Goal: Use online tool/utility: Utilize a website feature to perform a specific function

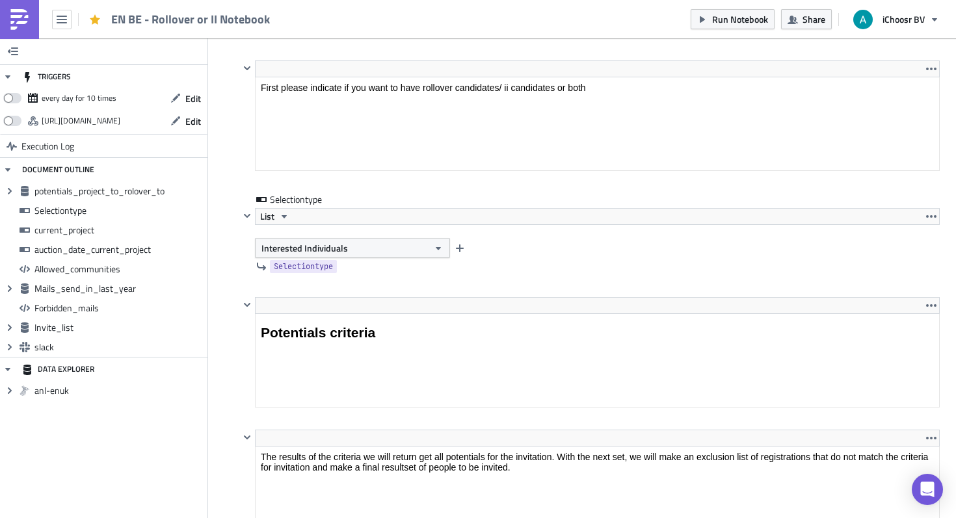
scroll to position [1138, 0]
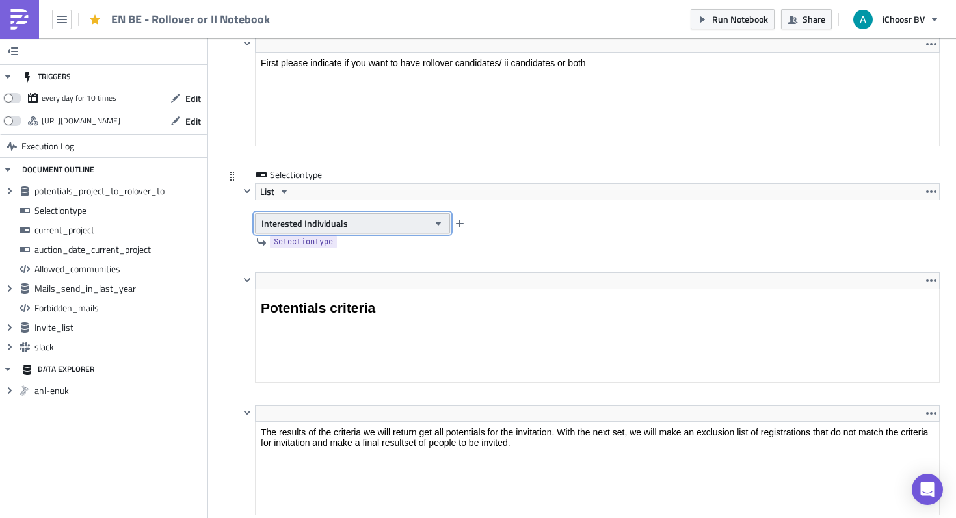
click at [353, 224] on button "Interested Individuals" at bounding box center [352, 223] width 195 height 20
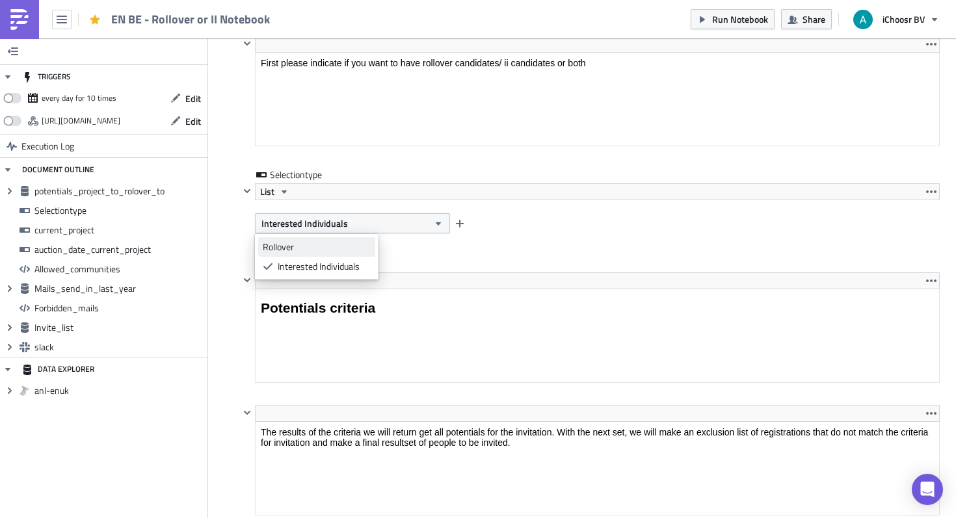
click at [355, 255] on link "Rollover" at bounding box center [316, 247] width 117 height 20
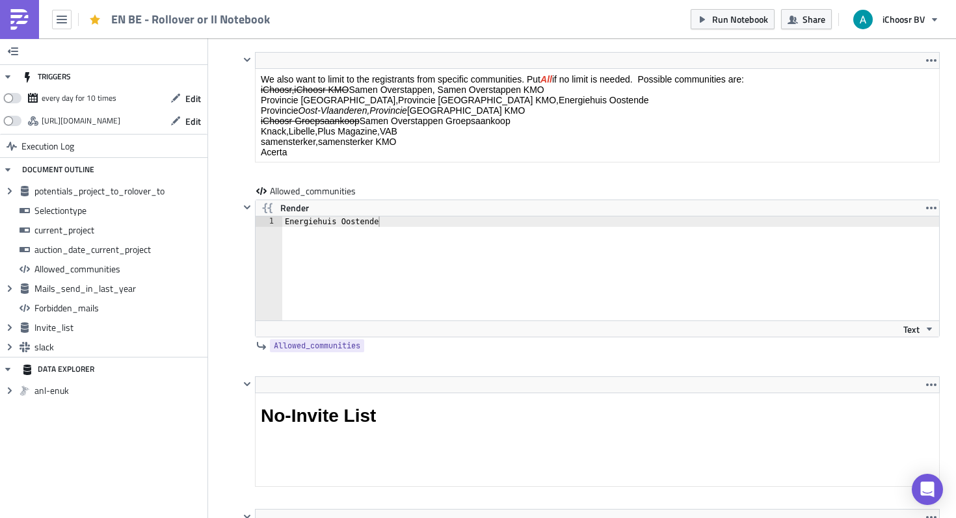
scroll to position [2230, 0]
click at [370, 224] on div "Energiehuis Oostende" at bounding box center [618, 277] width 673 height 125
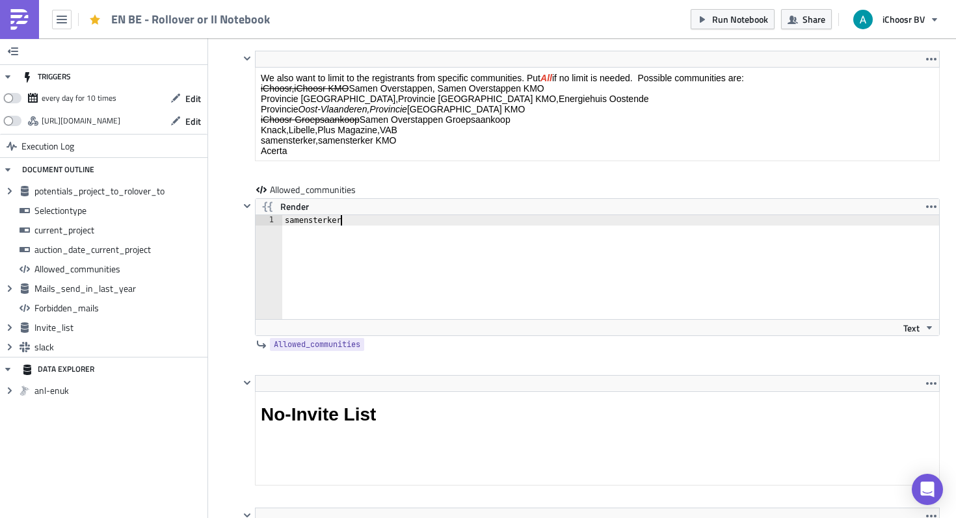
type textarea "samensterker"
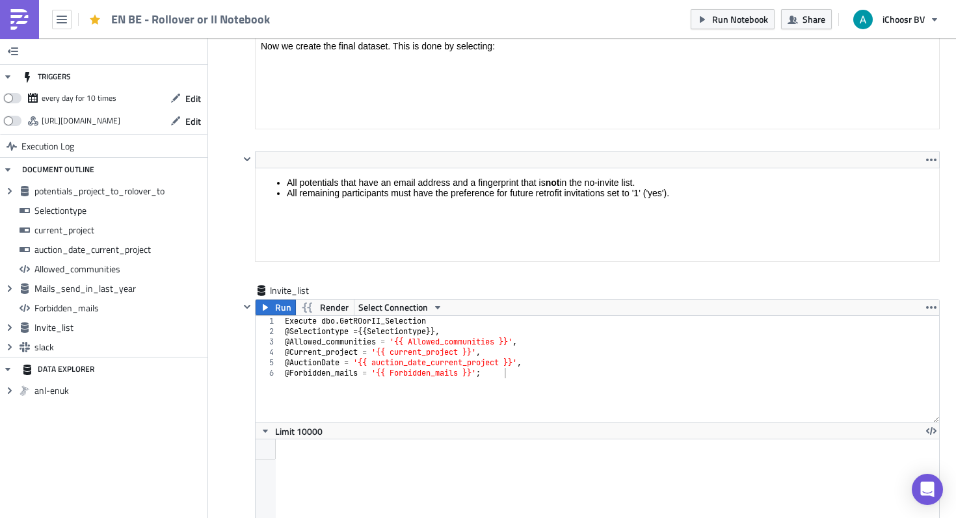
scroll to position [4123, 0]
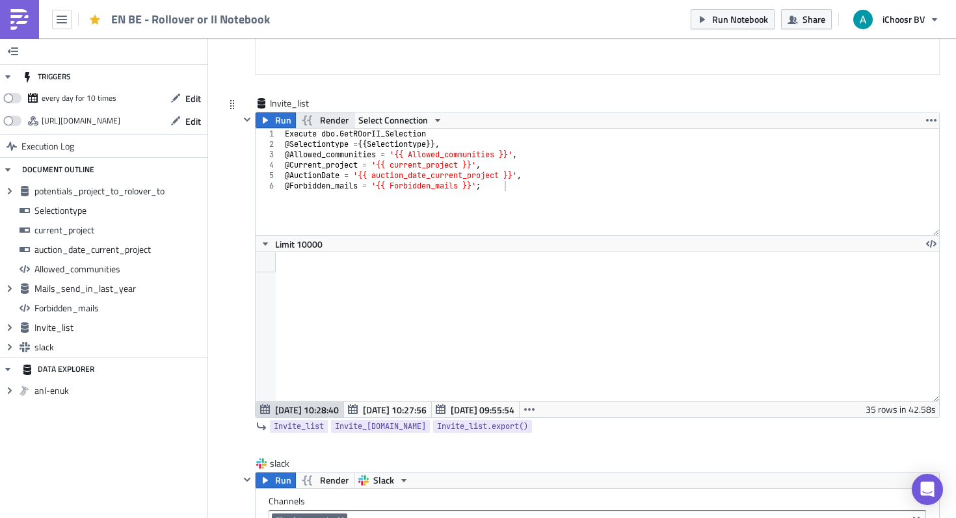
click at [338, 118] on span "Render" at bounding box center [334, 121] width 29 height 16
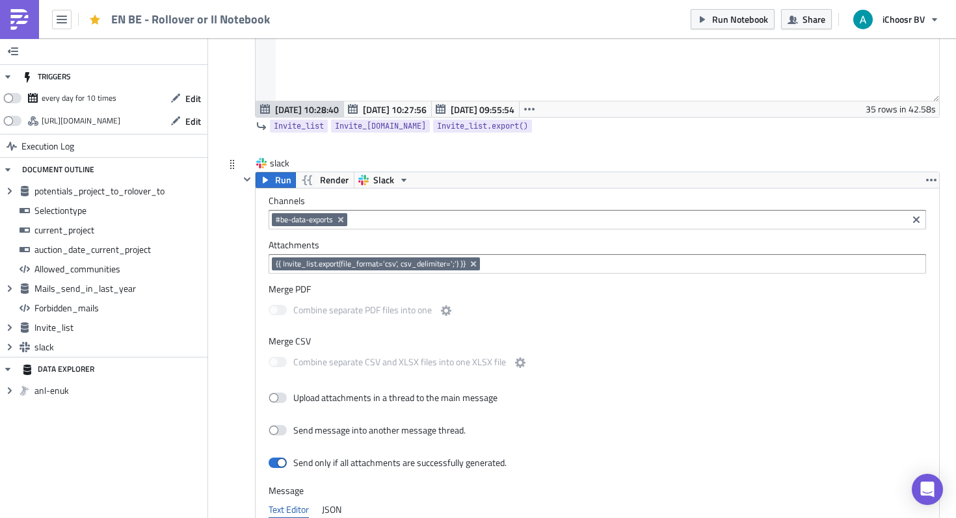
scroll to position [4424, 0]
click at [278, 181] on span "Run" at bounding box center [283, 180] width 16 height 16
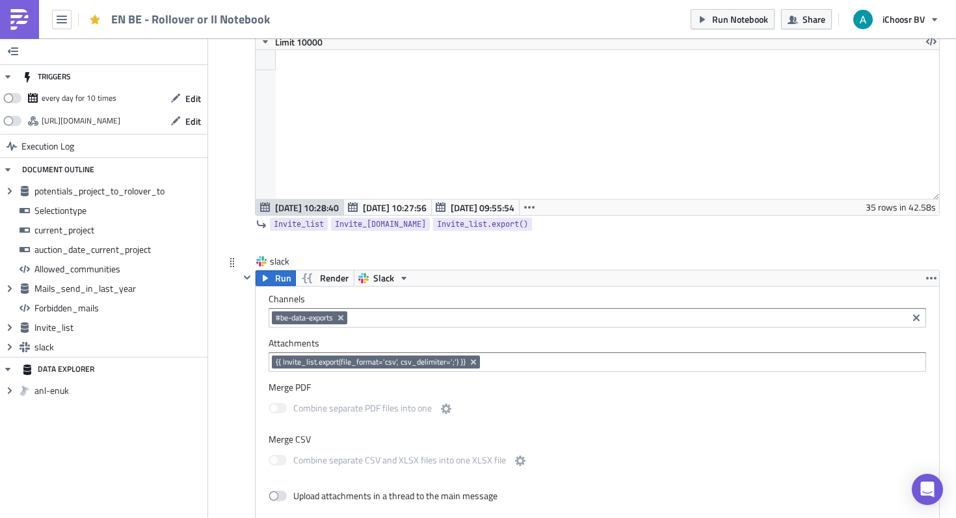
scroll to position [4087, 0]
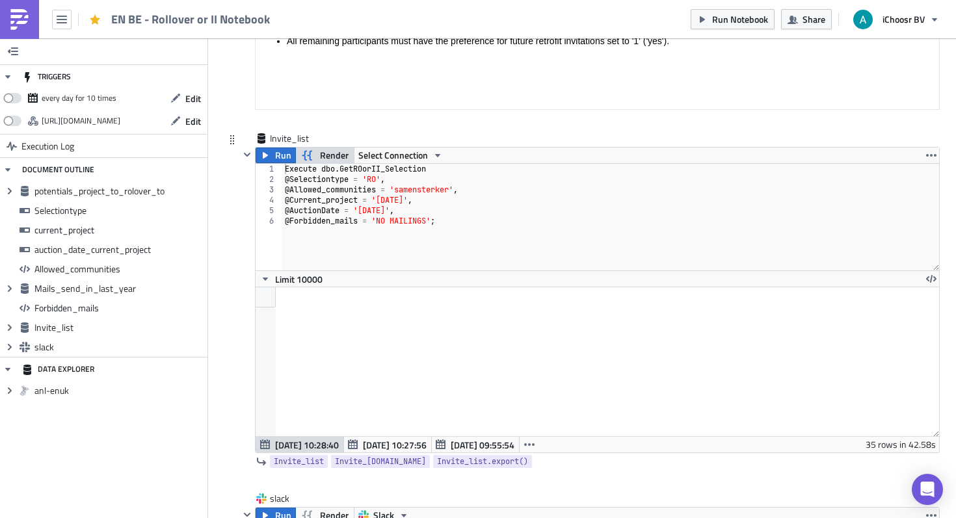
click at [333, 154] on span "Render" at bounding box center [334, 156] width 29 height 16
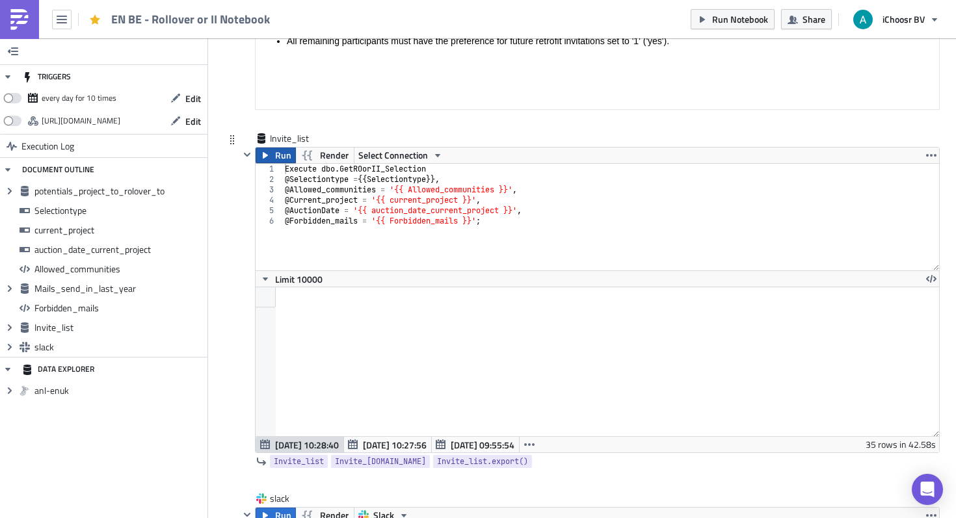
click at [272, 151] on button "Run" at bounding box center [276, 156] width 40 height 16
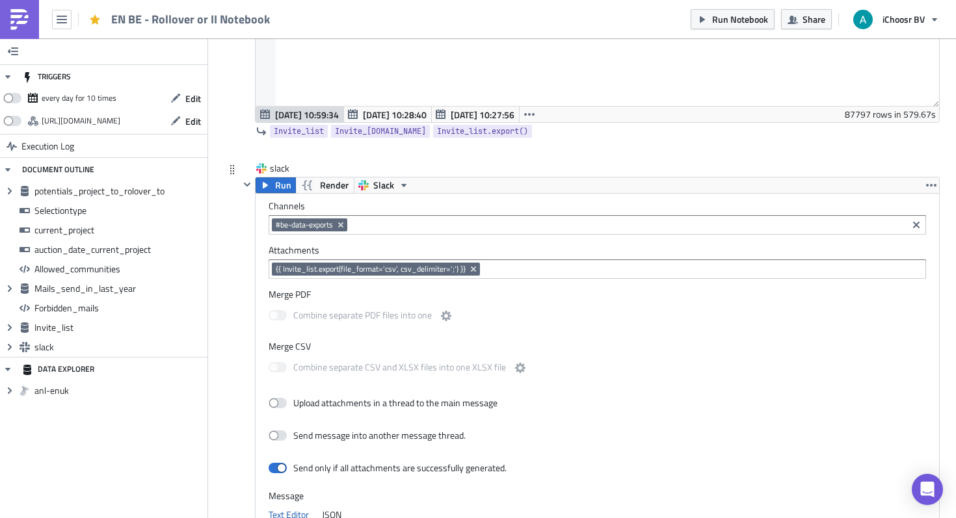
scroll to position [4422, 0]
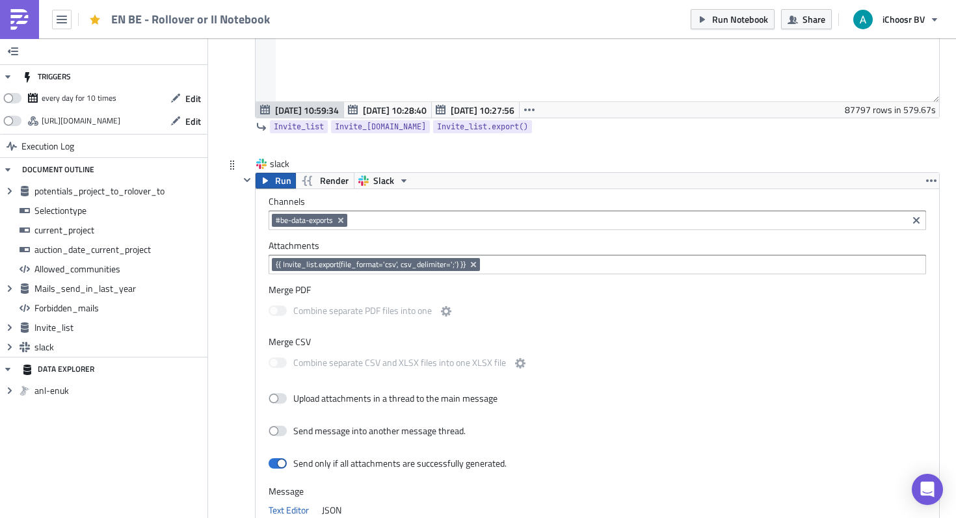
click at [280, 176] on span "Run" at bounding box center [283, 181] width 16 height 16
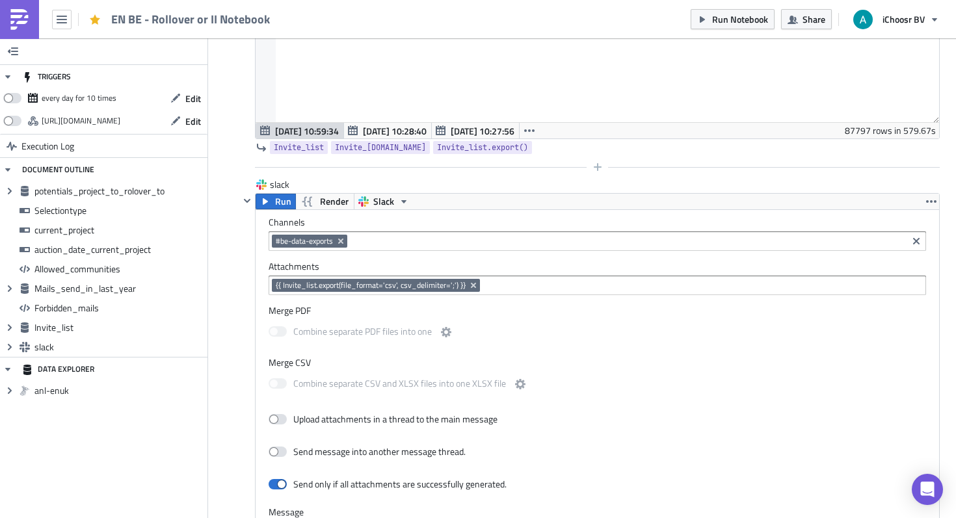
scroll to position [4400, 0]
